Goal: Information Seeking & Learning: Learn about a topic

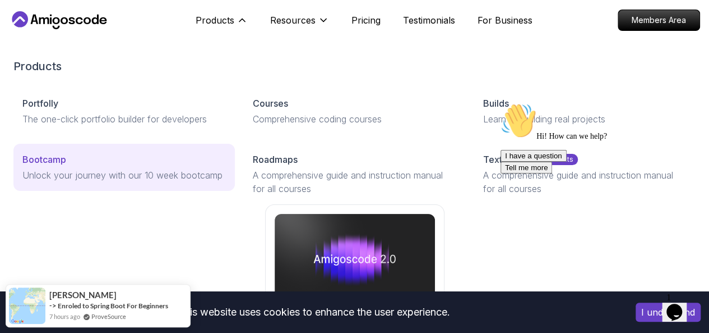
click at [97, 182] on p "Unlock your journey with our 10 week bootcamp" at bounding box center [124, 174] width 204 height 13
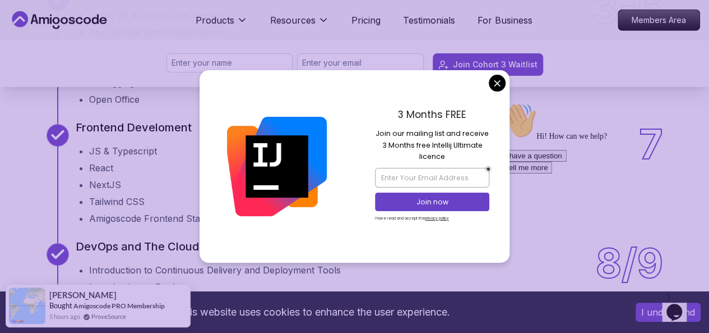
scroll to position [1556, 0]
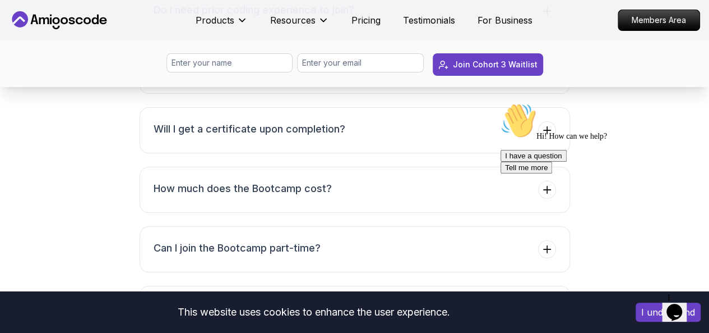
scroll to position [4387, 0]
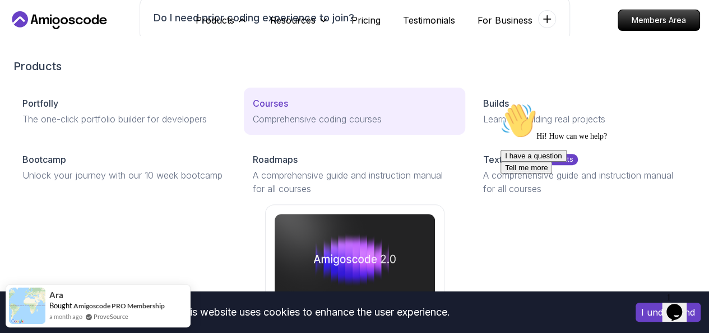
click at [255, 126] on p "Comprehensive coding courses" at bounding box center [355, 118] width 204 height 13
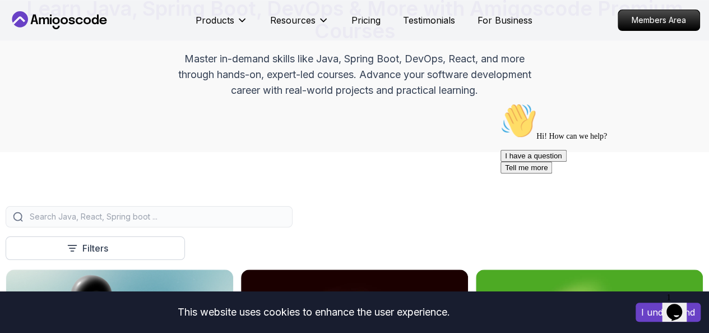
scroll to position [128, 0]
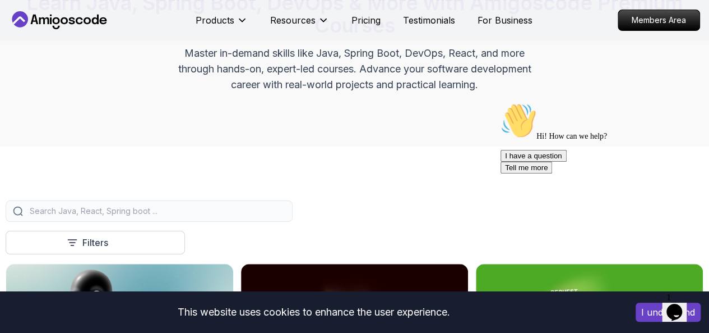
click at [251, 222] on div at bounding box center [149, 210] width 287 height 21
click at [261, 216] on input "search" at bounding box center [156, 210] width 258 height 11
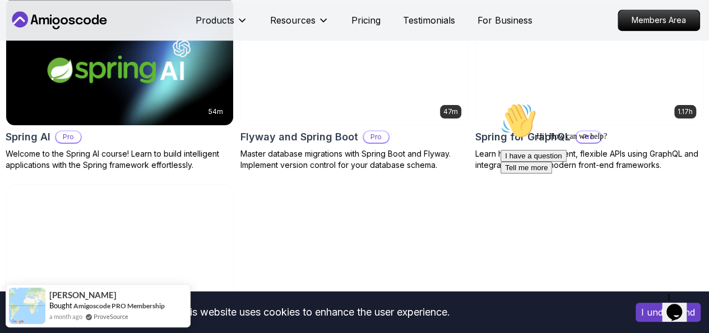
scroll to position [779, 0]
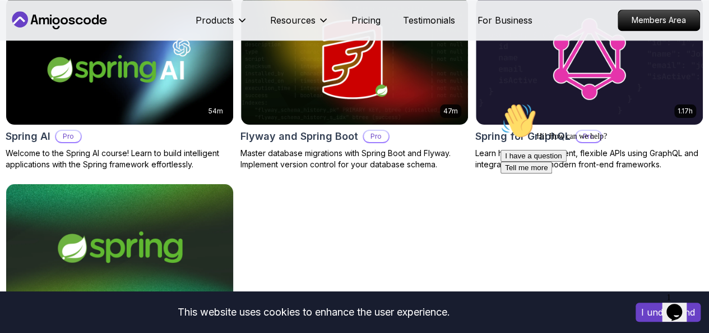
type input "spring"
click at [239, 181] on img at bounding box center [120, 247] width 238 height 133
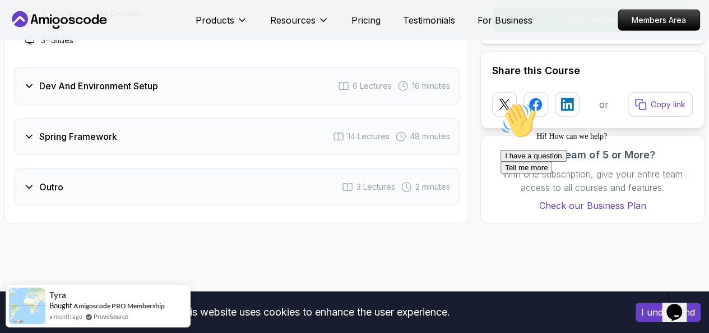
scroll to position [1610, 0]
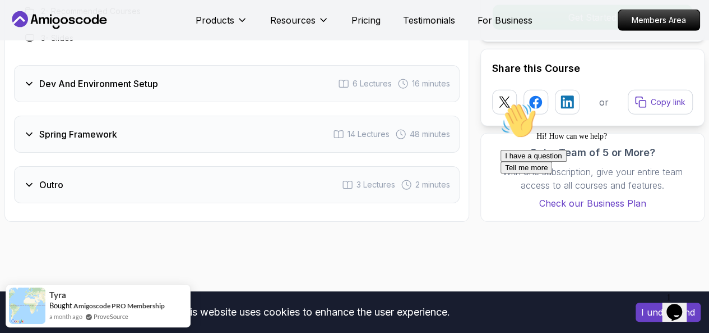
click at [301, 142] on div "Spring Framework 14 Lectures 48 minutes" at bounding box center [237, 134] width 446 height 37
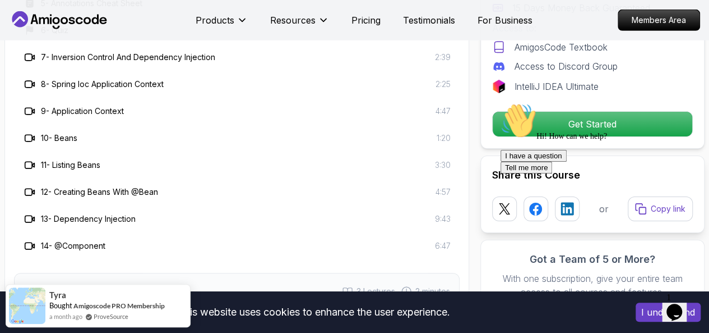
scroll to position [1799, 0]
